Goal: Information Seeking & Learning: Compare options

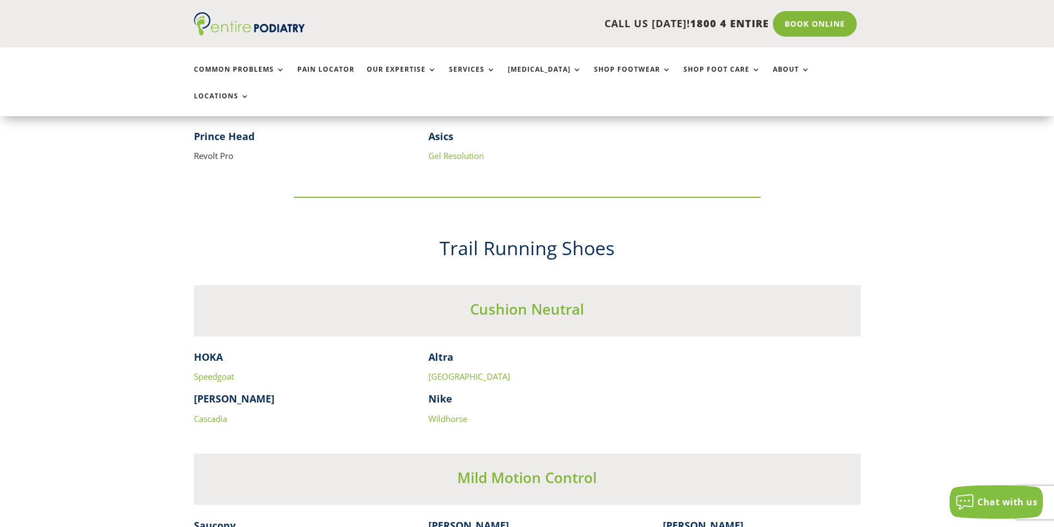
scroll to position [2911, 0]
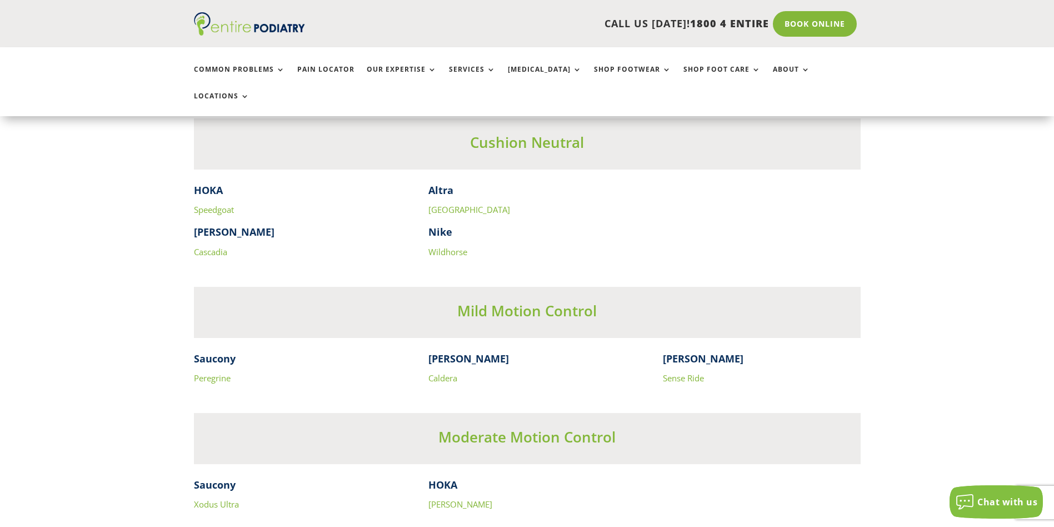
click at [218, 204] on link "Speedgoat" at bounding box center [214, 209] width 40 height 11
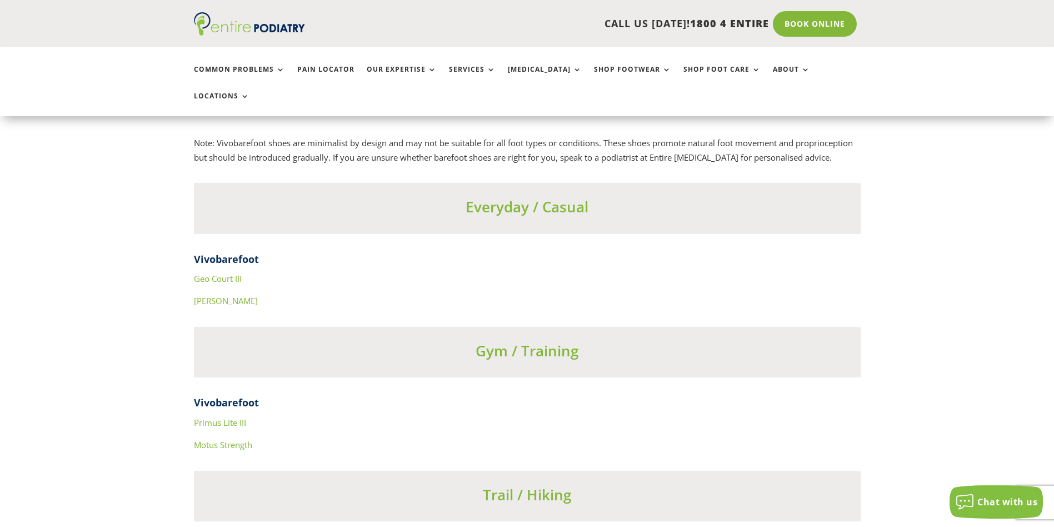
scroll to position [3814, 0]
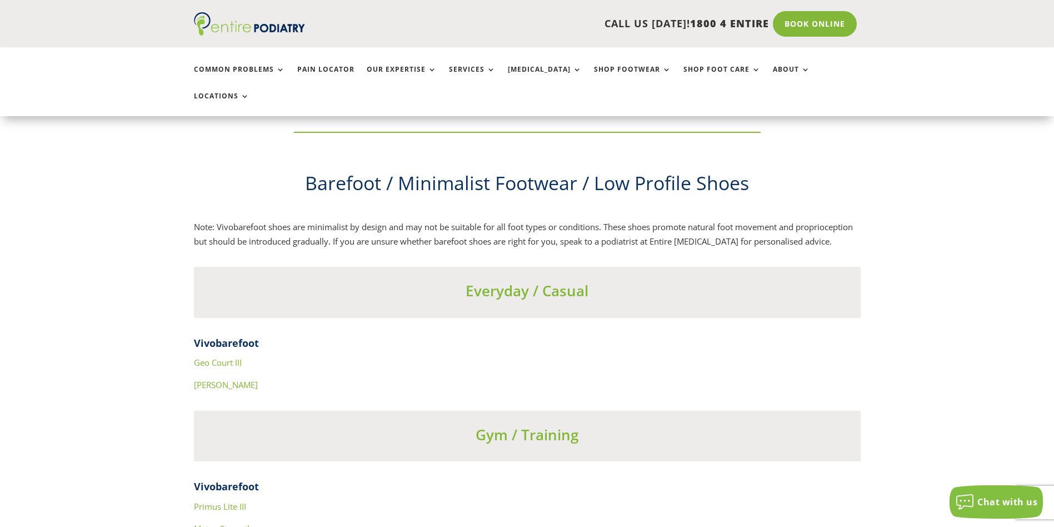
click at [213, 379] on link "[PERSON_NAME]" at bounding box center [226, 384] width 64 height 11
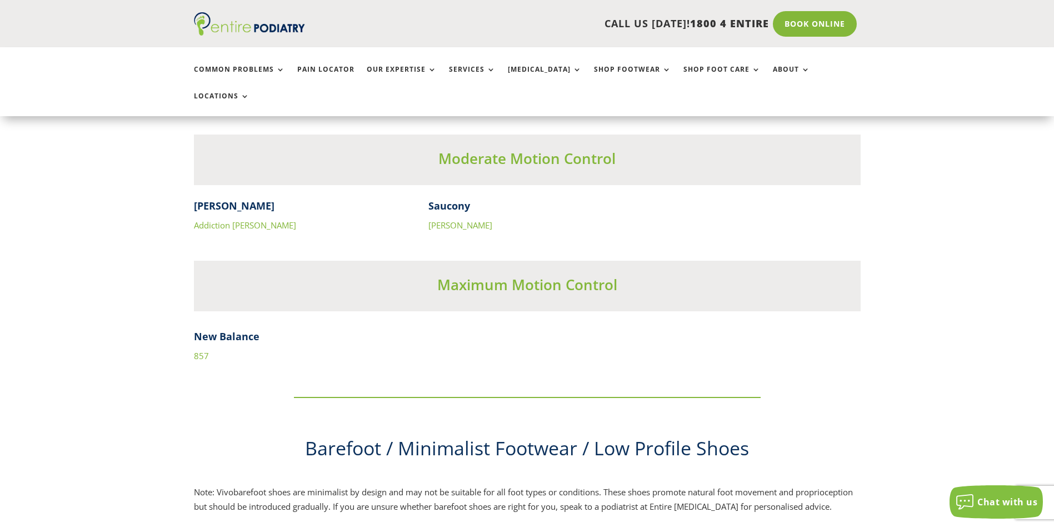
scroll to position [3605, 0]
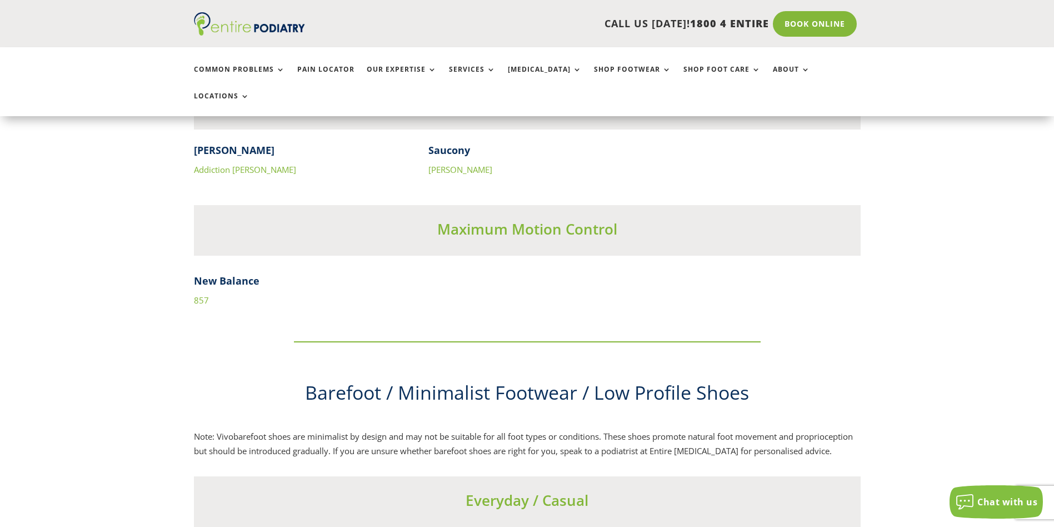
click at [204, 295] on link "857" at bounding box center [201, 300] width 15 height 11
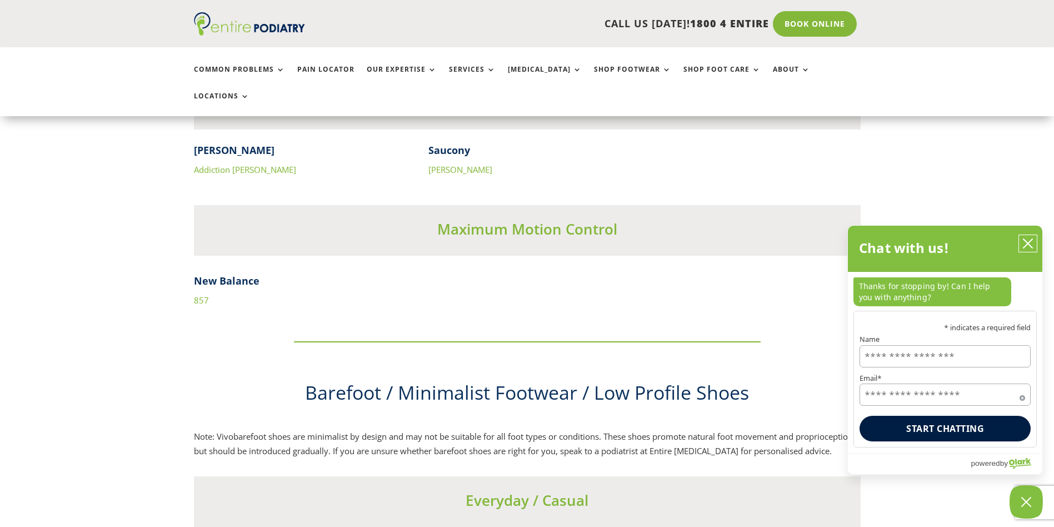
drag, startPoint x: 1035, startPoint y: 244, endPoint x: 1034, endPoint y: 426, distance: 182.3
click at [1034, 244] on button "close chatbox" at bounding box center [1028, 243] width 18 height 17
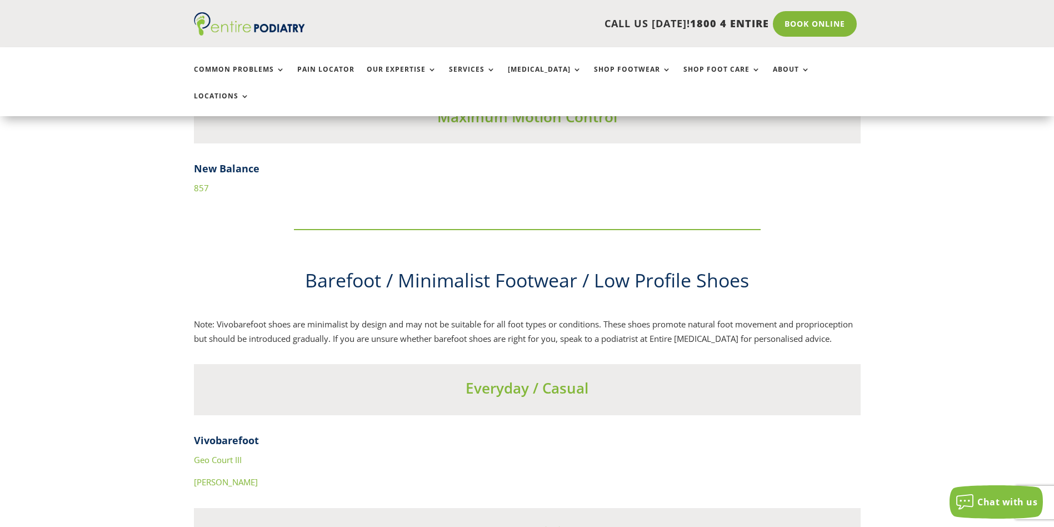
scroll to position [3773, 0]
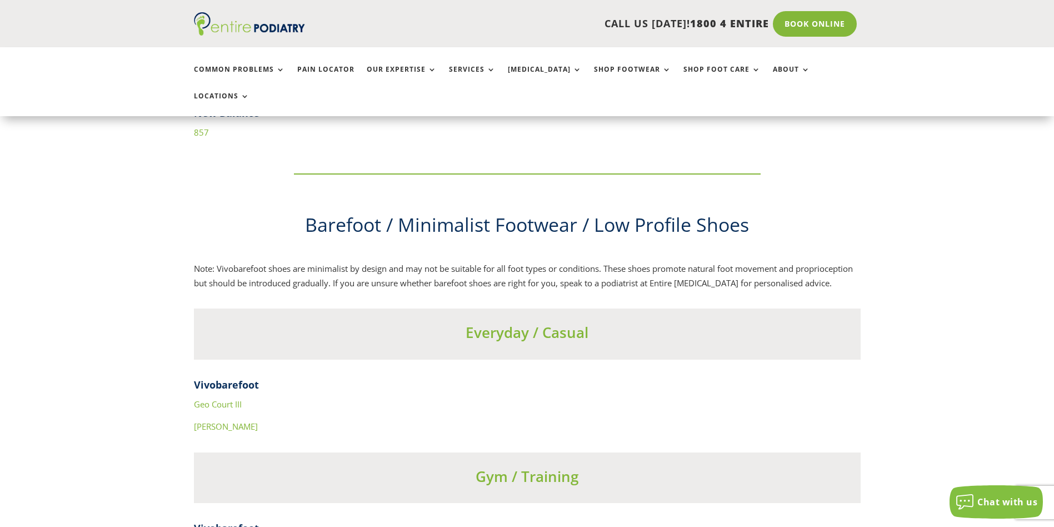
click at [231, 398] on link "Geo Court III" at bounding box center [218, 403] width 48 height 11
click at [203, 421] on link "[PERSON_NAME]" at bounding box center [226, 426] width 64 height 11
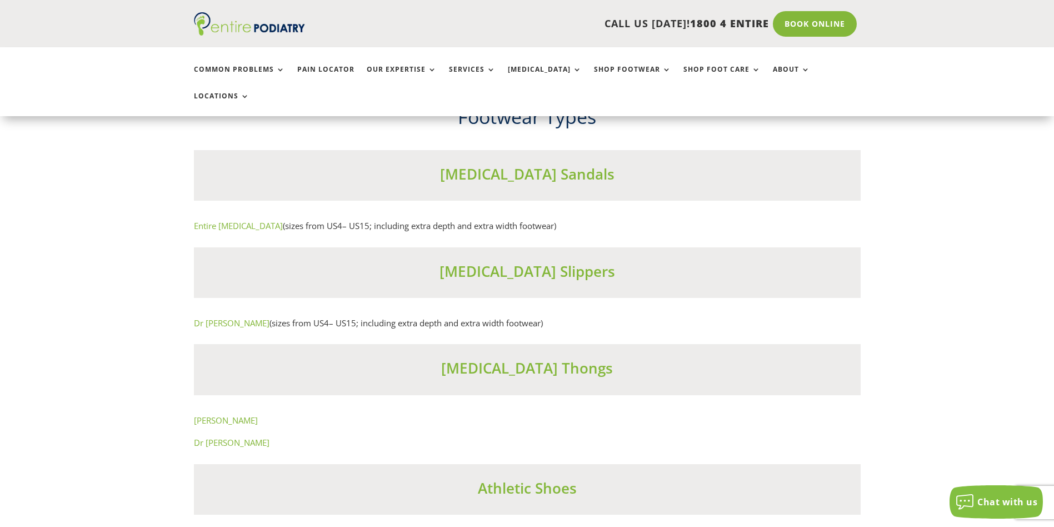
scroll to position [6742, 0]
click at [236, 183] on h3 "[MEDICAL_DATA] Sandals" at bounding box center [527, 179] width 667 height 26
click at [232, 226] on link "Entire [MEDICAL_DATA]" at bounding box center [238, 227] width 89 height 11
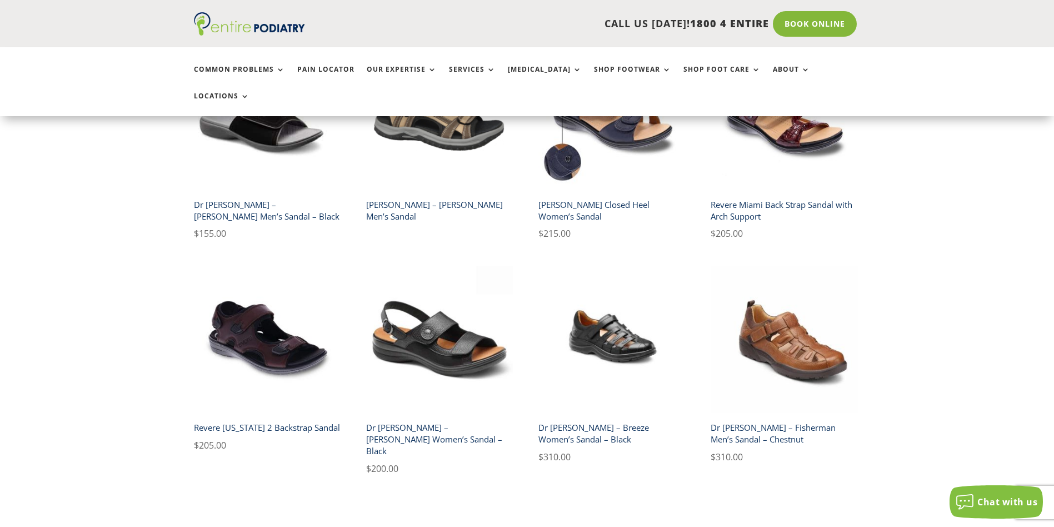
scroll to position [311, 0]
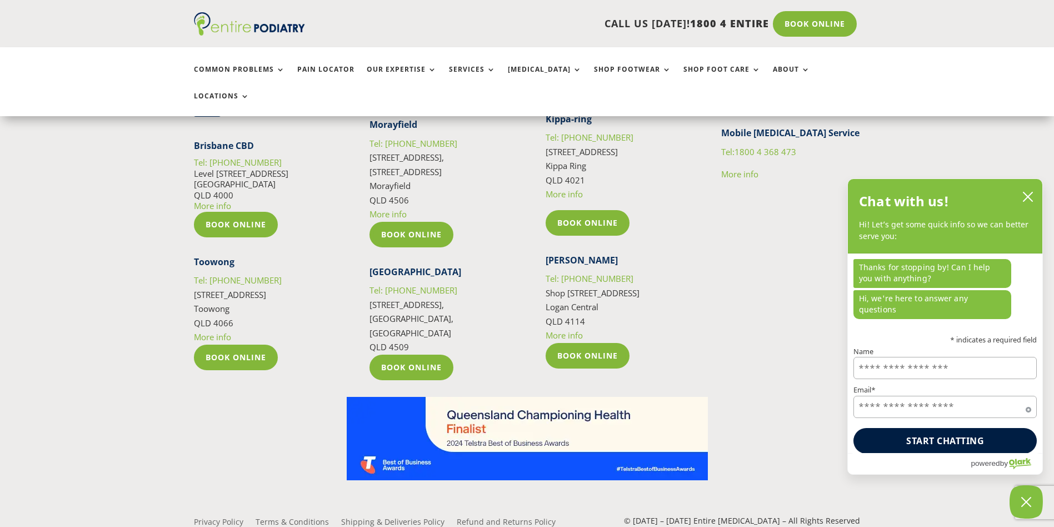
scroll to position [9240, 0]
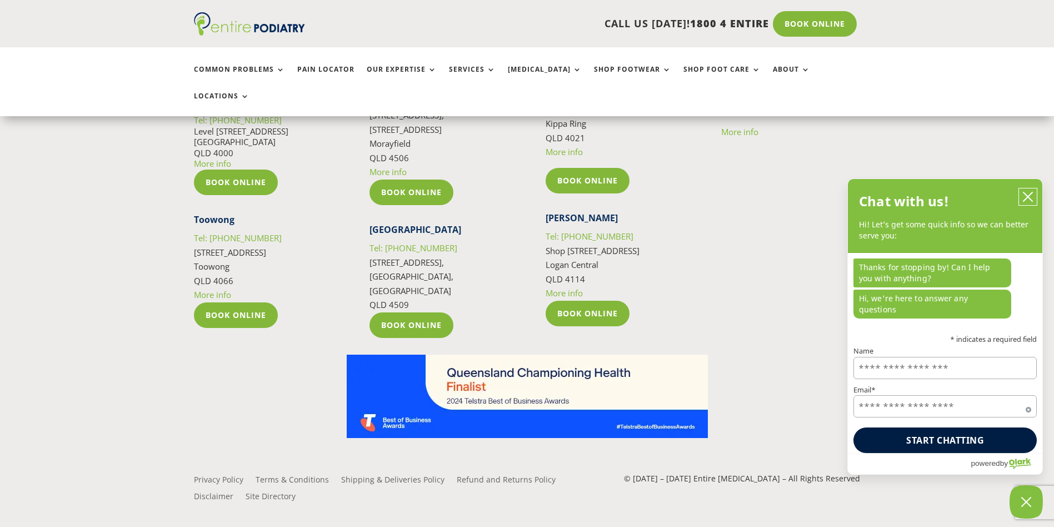
drag, startPoint x: 1033, startPoint y: 210, endPoint x: 1025, endPoint y: 206, distance: 8.0
click at [1025, 202] on icon "close chatbox" at bounding box center [1028, 196] width 11 height 11
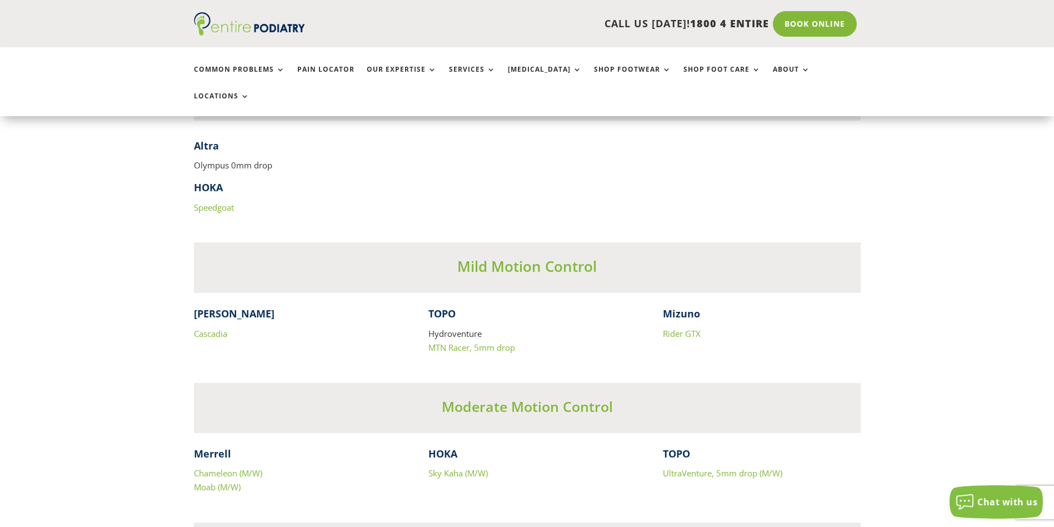
scroll to position [5087, 0]
